Goal: Task Accomplishment & Management: Manage account settings

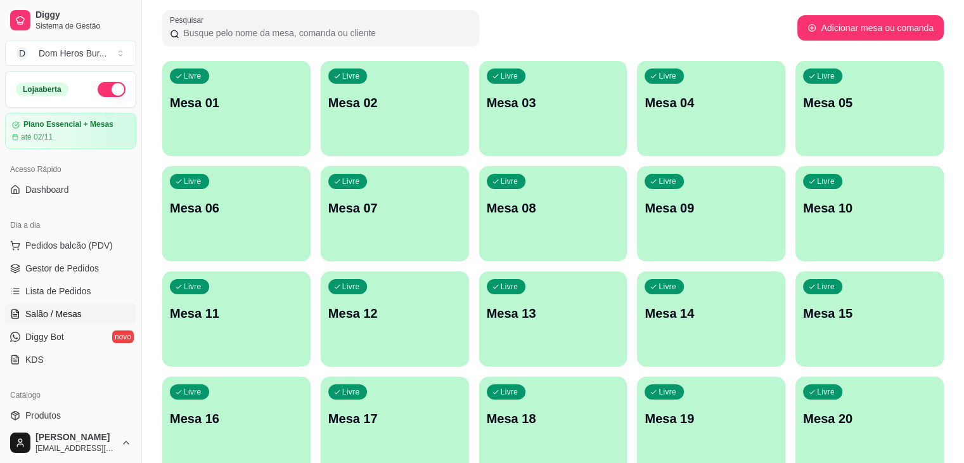
scroll to position [177, 0]
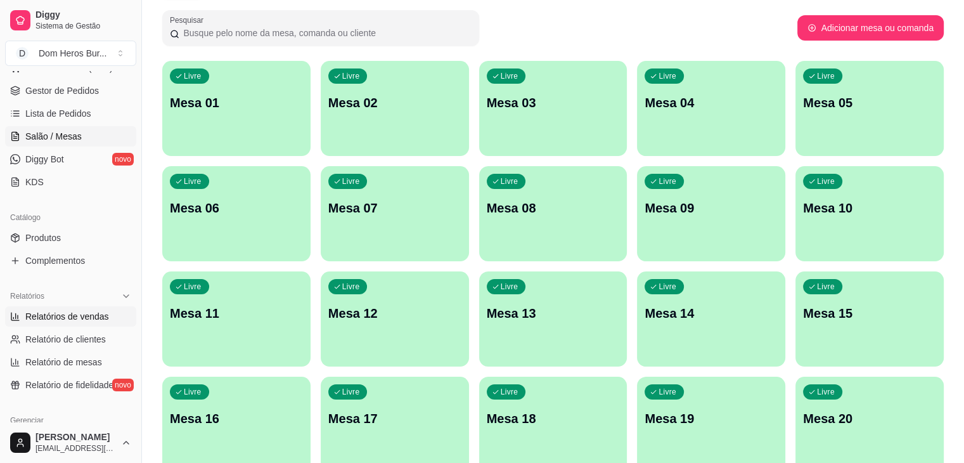
click at [99, 318] on span "Relatórios de vendas" at bounding box center [67, 316] width 84 height 13
select select "ALL"
select select "0"
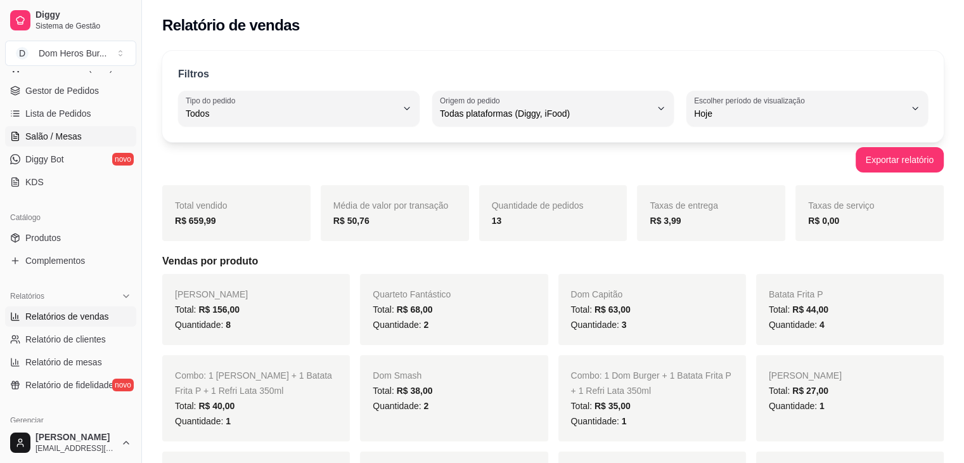
click at [64, 134] on span "Salão / Mesas" at bounding box center [53, 136] width 56 height 13
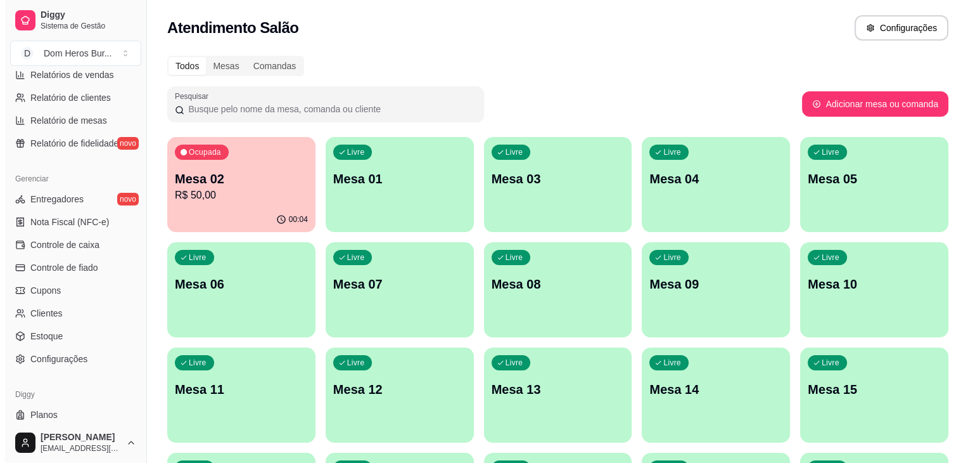
scroll to position [398, 0]
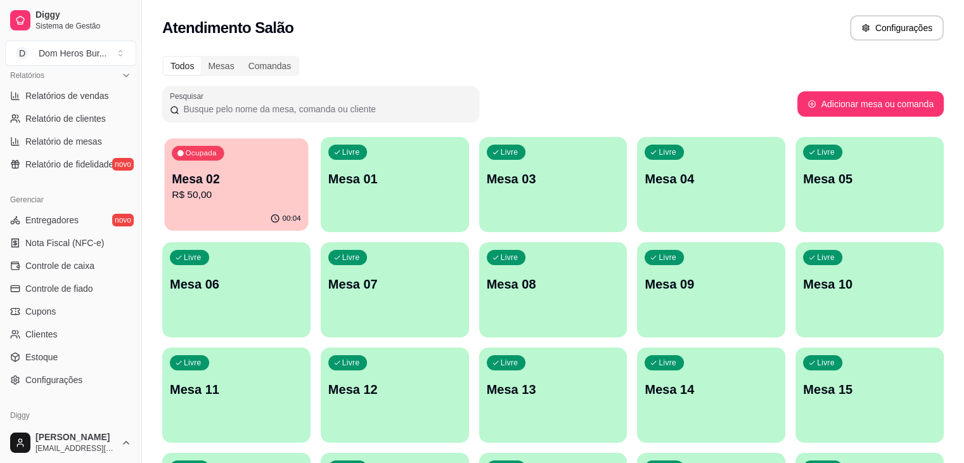
click at [243, 170] on p "Mesa 02" at bounding box center [236, 178] width 129 height 17
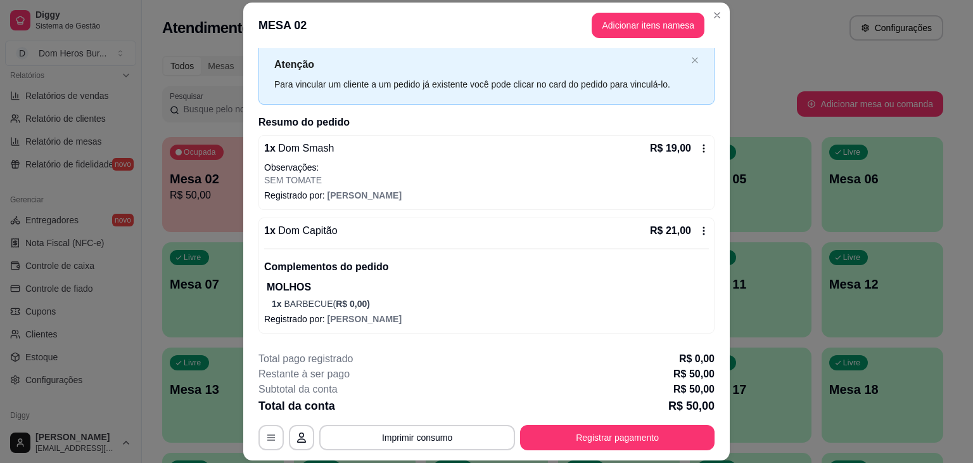
scroll to position [81, 0]
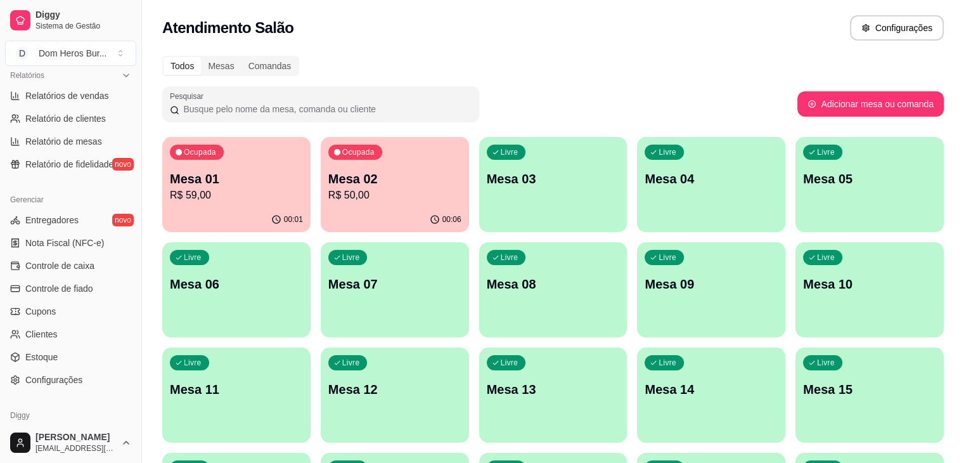
click at [373, 67] on div "Todos Mesas Comandas" at bounding box center [552, 66] width 781 height 20
click at [365, 34] on div "Atendimento Salão Configurações" at bounding box center [552, 27] width 781 height 25
click at [342, 165] on div "Ocupada Mesa 02 R$ 50,00" at bounding box center [395, 172] width 144 height 68
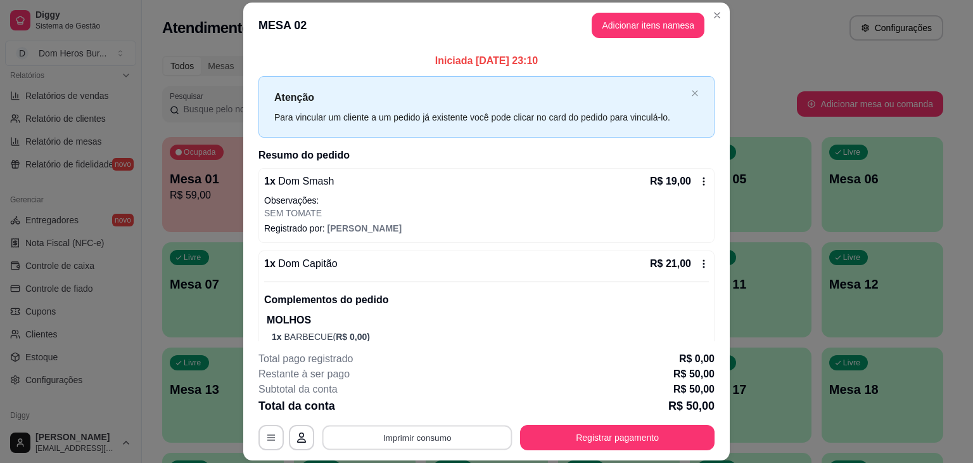
click at [393, 443] on button "Imprimir consumo" at bounding box center [418, 437] width 190 height 25
click at [404, 405] on button "IMPRESSORA" at bounding box center [416, 408] width 89 height 20
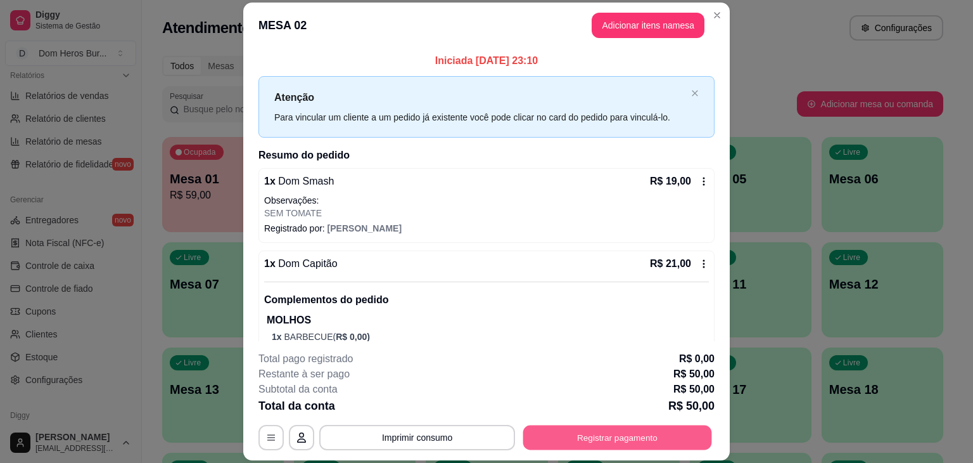
click at [601, 432] on button "Registrar pagamento" at bounding box center [617, 437] width 189 height 25
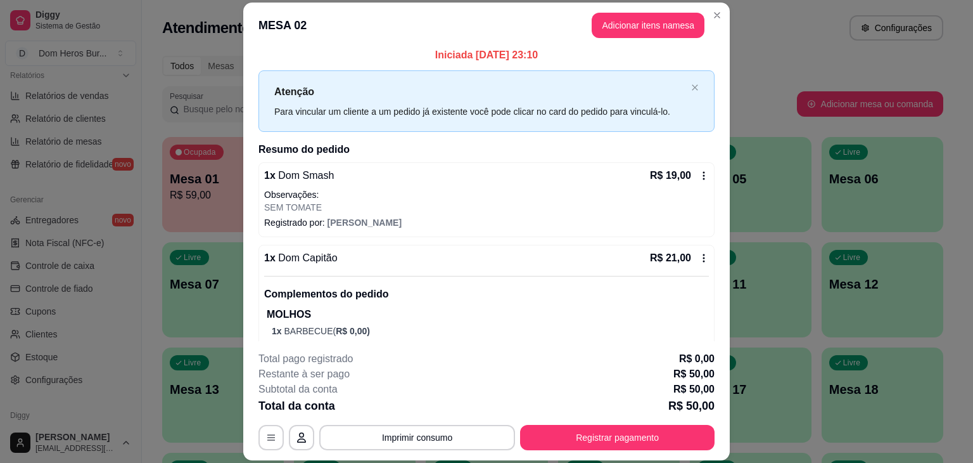
scroll to position [4, 0]
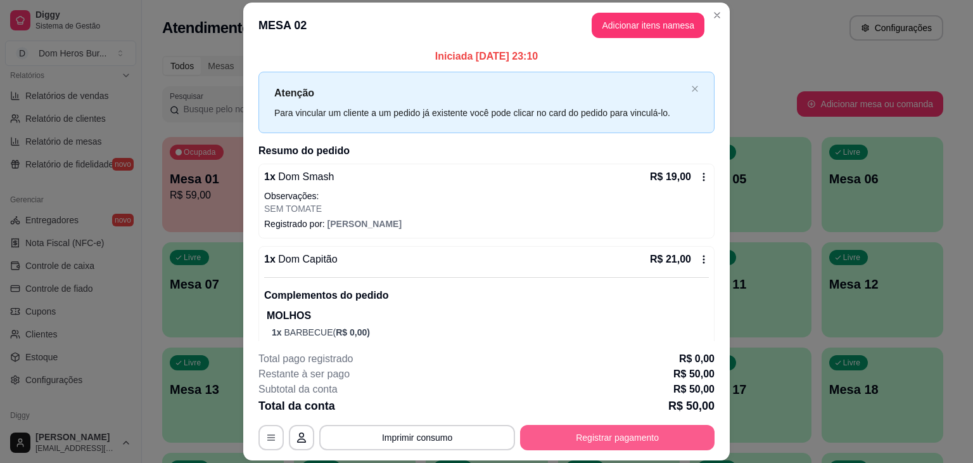
click at [631, 429] on button "Registrar pagamento" at bounding box center [617, 437] width 195 height 25
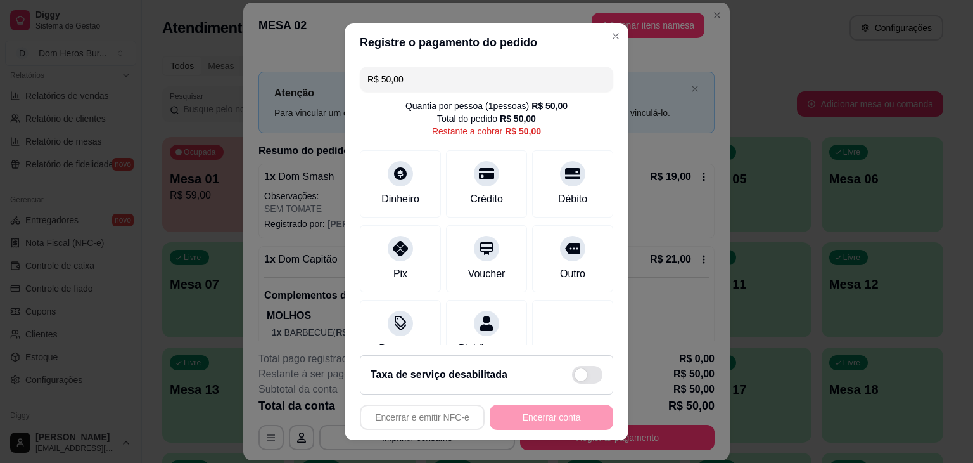
click at [505, 82] on input "R$ 50,00" at bounding box center [487, 79] width 238 height 25
click at [478, 176] on icon at bounding box center [486, 169] width 16 height 13
click at [479, 172] on icon at bounding box center [486, 169] width 16 height 13
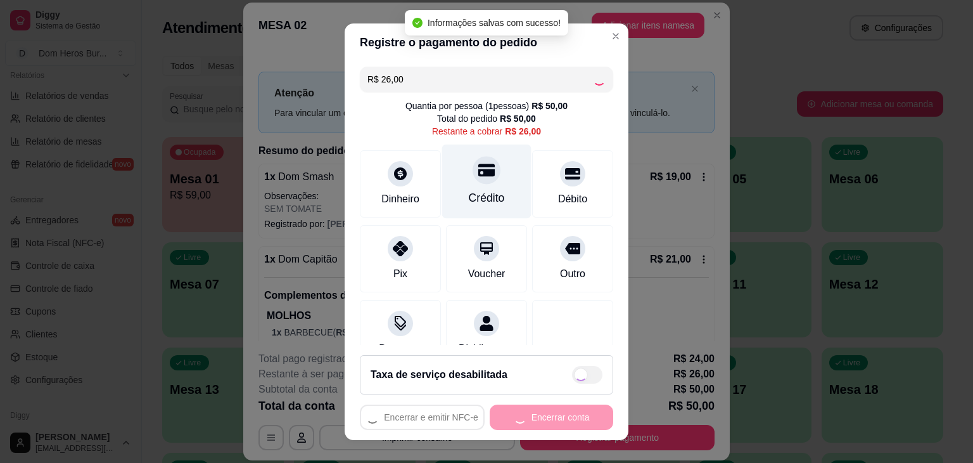
type input "R$ 0,00"
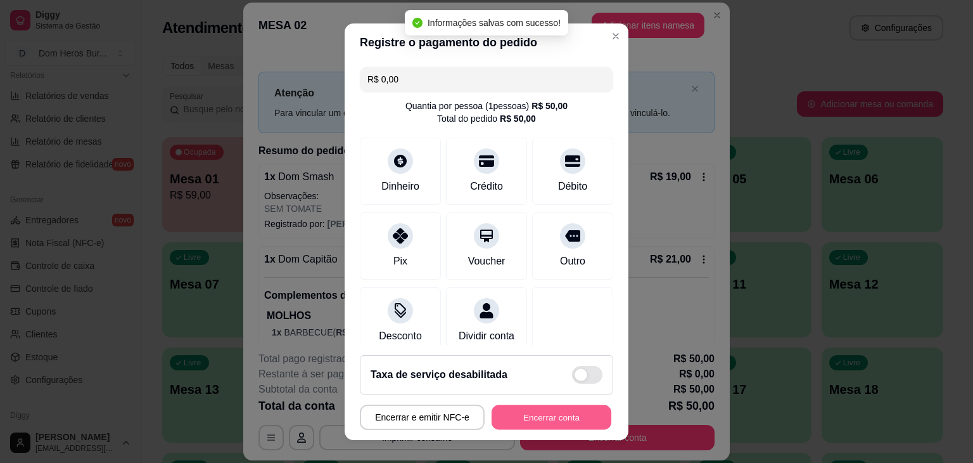
click at [550, 412] on button "Encerrar conta" at bounding box center [552, 416] width 120 height 25
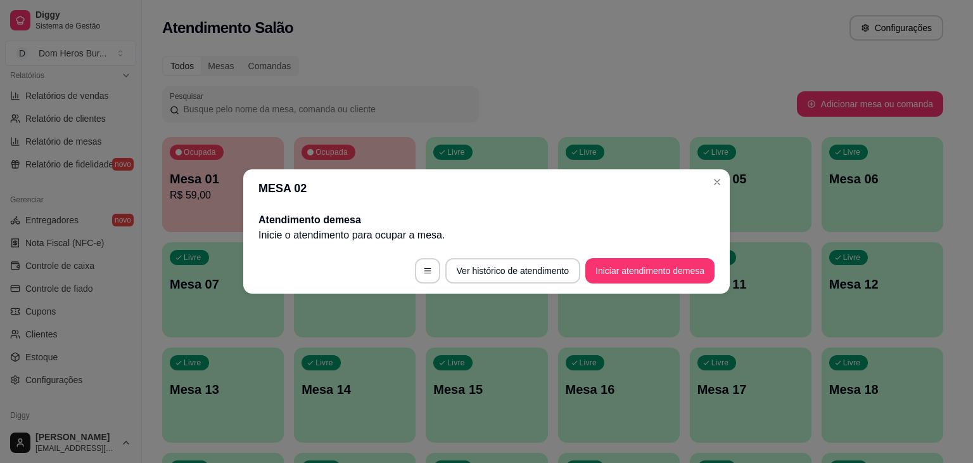
scroll to position [0, 0]
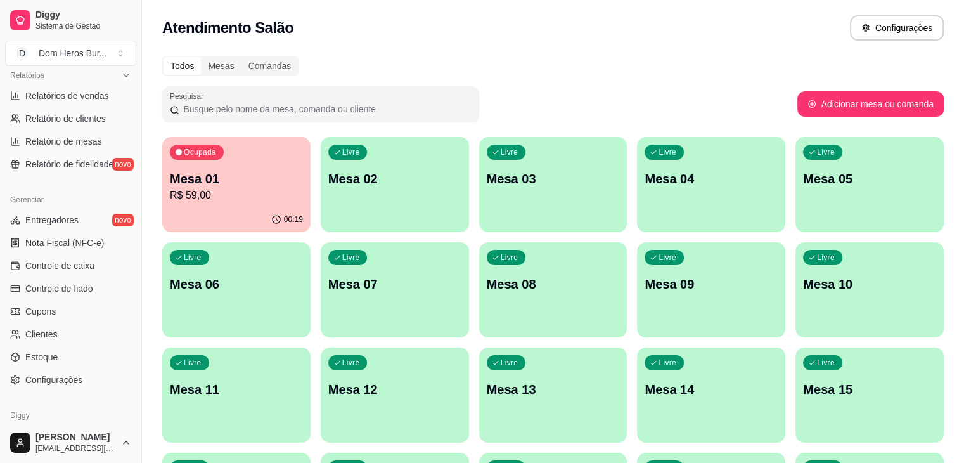
click at [263, 189] on p "R$ 59,00" at bounding box center [236, 195] width 133 height 15
